Goal: Navigation & Orientation: Understand site structure

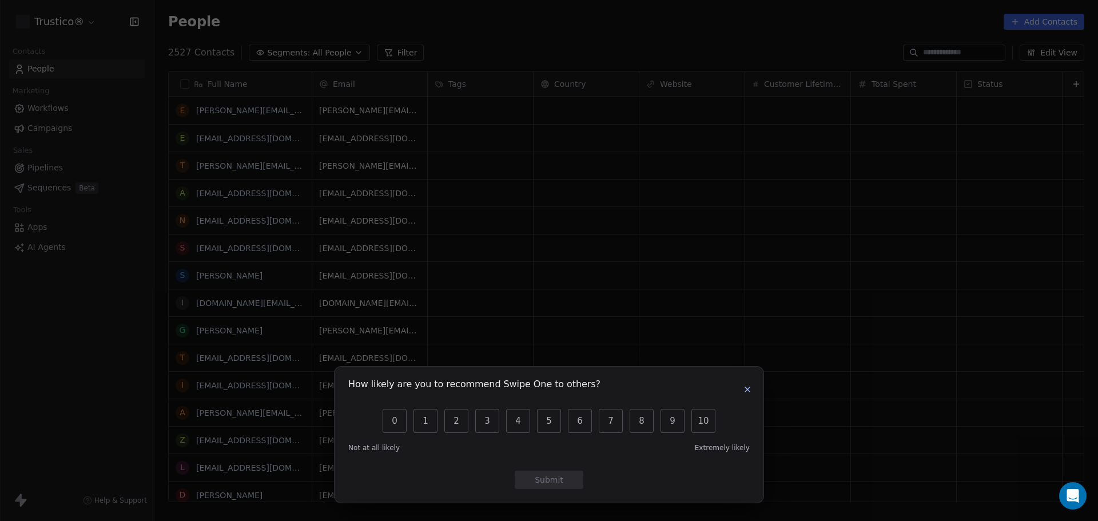
scroll to position [449, 935]
click at [747, 388] on icon "button" at bounding box center [747, 389] width 9 height 9
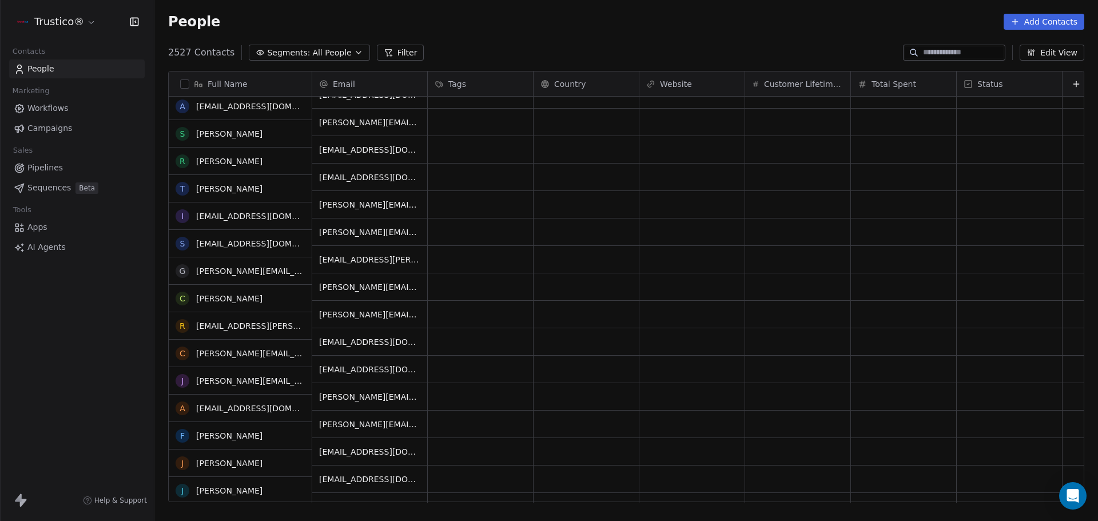
scroll to position [1544, 0]
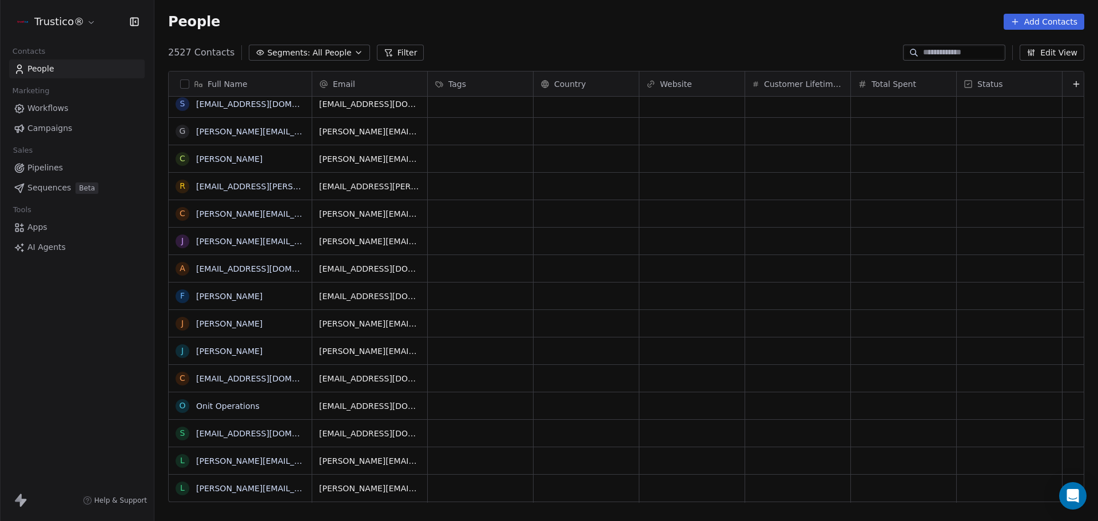
click at [51, 110] on span "Workflows" at bounding box center [47, 108] width 41 height 12
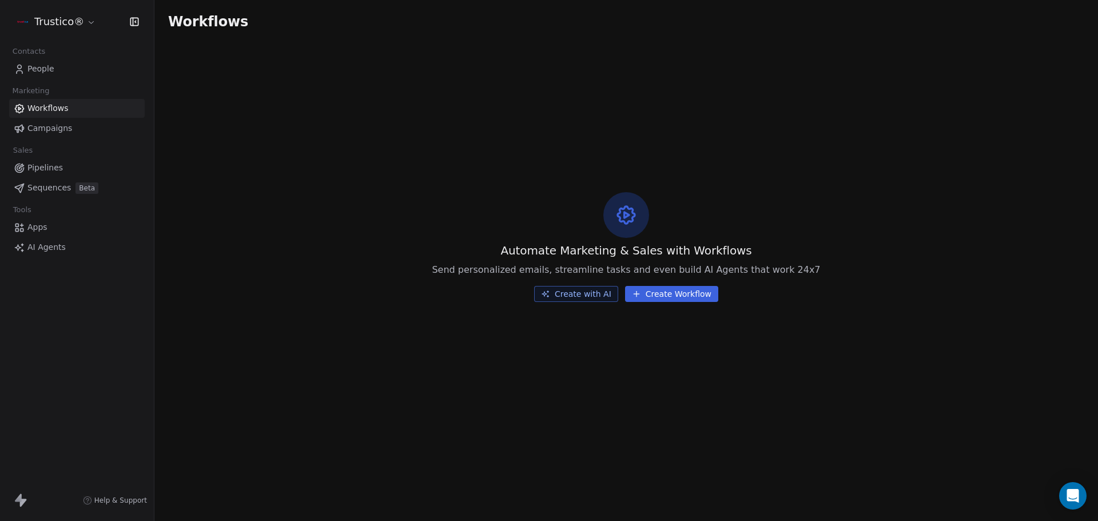
click at [55, 130] on span "Campaigns" at bounding box center [49, 128] width 45 height 12
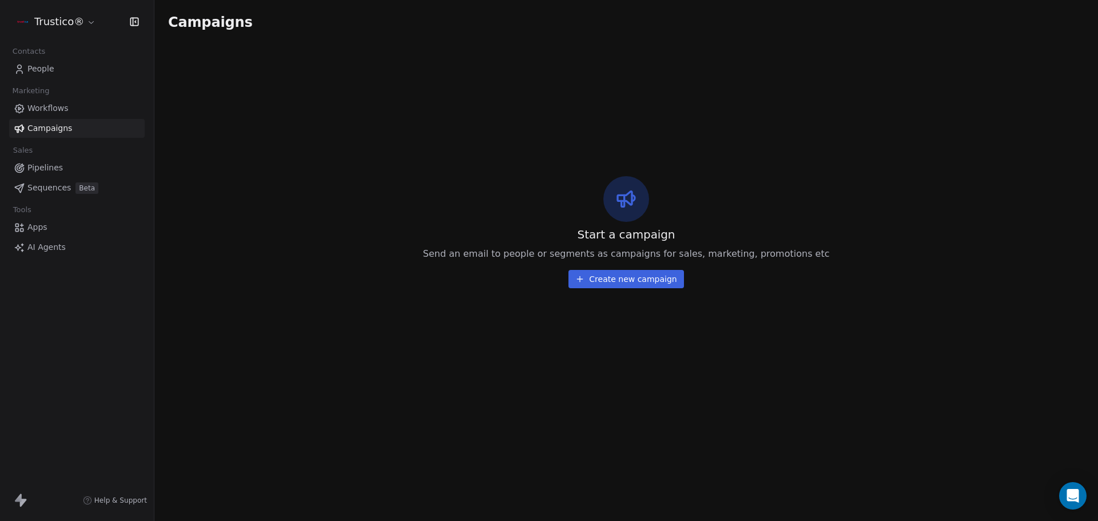
click at [43, 170] on span "Pipelines" at bounding box center [44, 168] width 35 height 12
